Goal: Find specific page/section: Find specific page/section

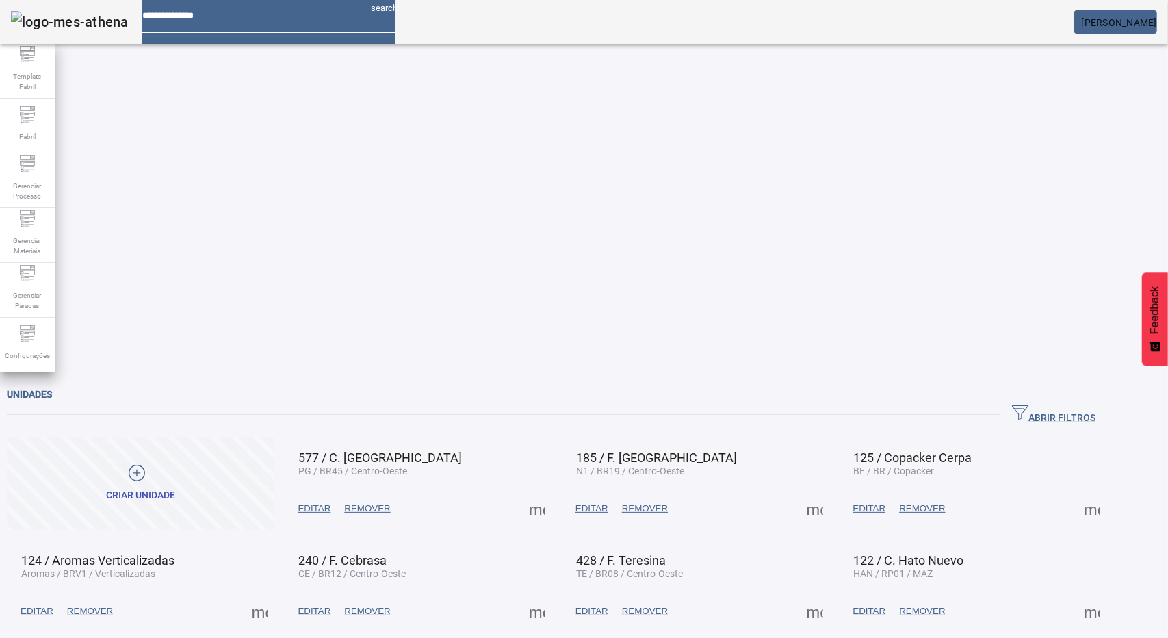
click at [1029, 404] on icon "button" at bounding box center [1020, 412] width 16 height 16
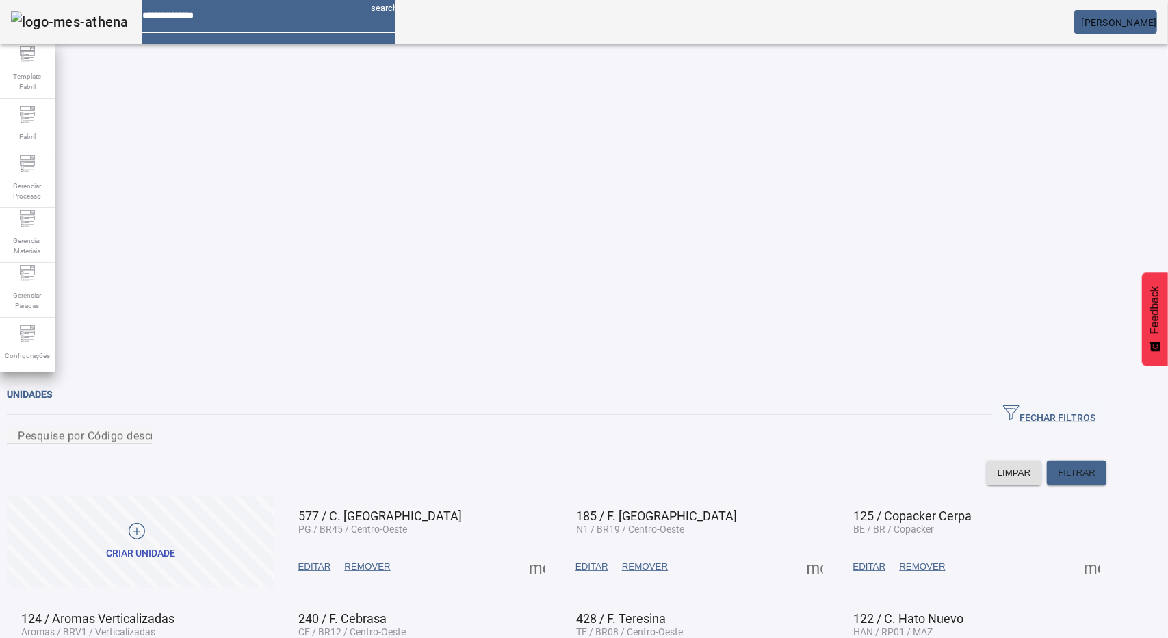
click at [141, 427] on div "Pesquise por Código descrição ou sigla" at bounding box center [79, 435] width 123 height 17
type input "**"
click at [1105, 457] on span at bounding box center [1077, 473] width 60 height 33
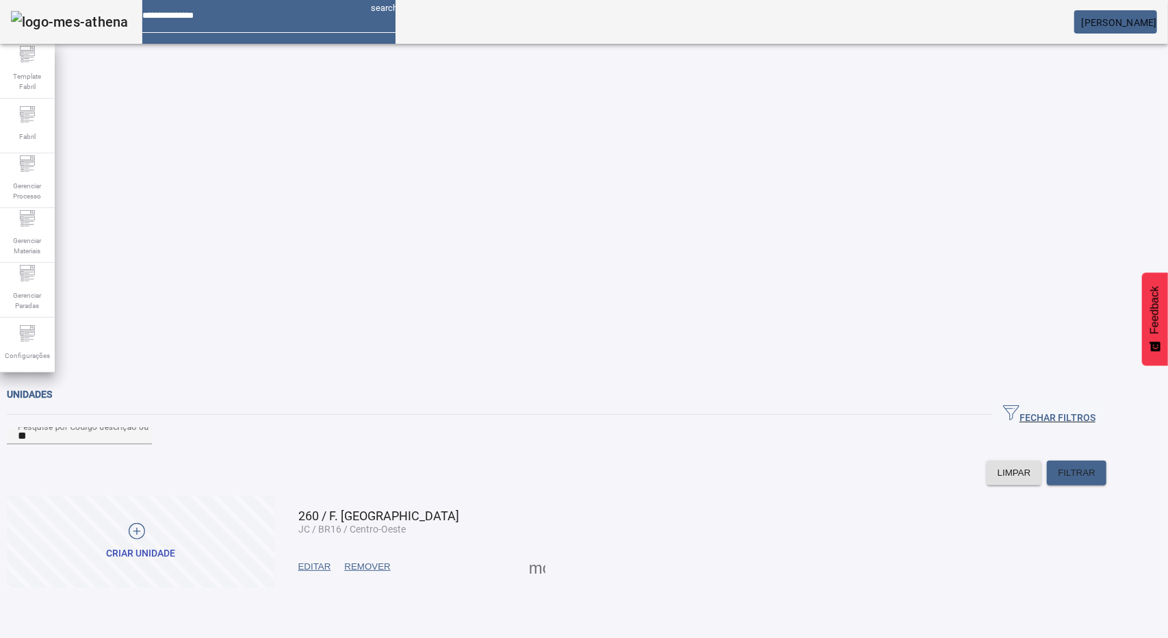
click at [554, 550] on span at bounding box center [537, 566] width 33 height 33
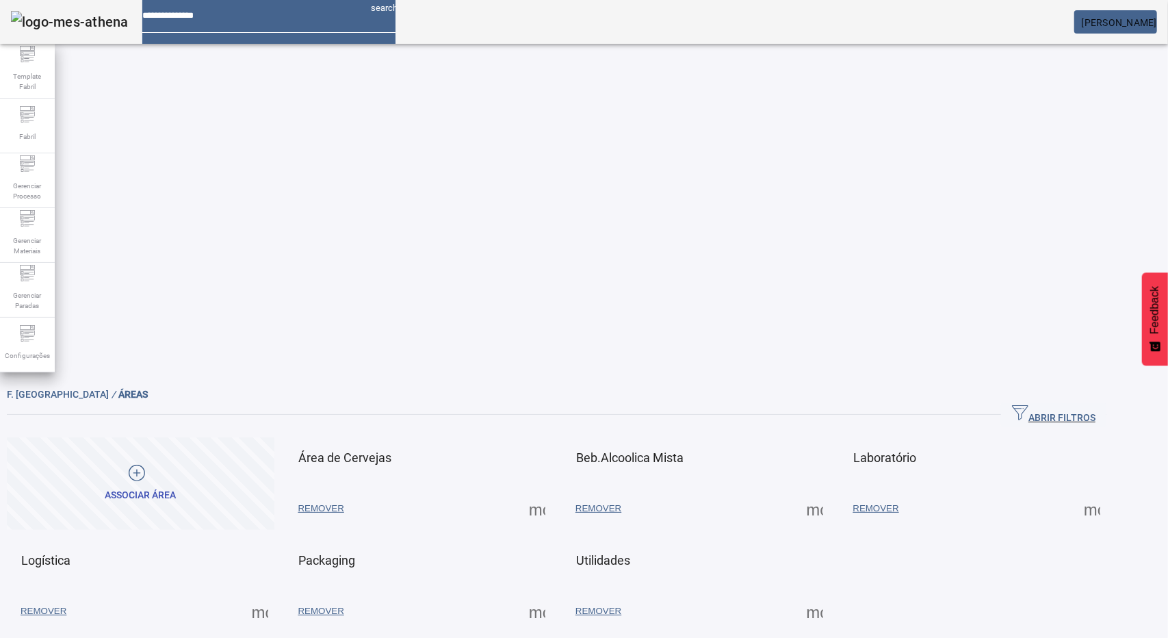
click at [554, 492] on span at bounding box center [537, 508] width 33 height 33
